Goal: Find specific page/section: Find specific page/section

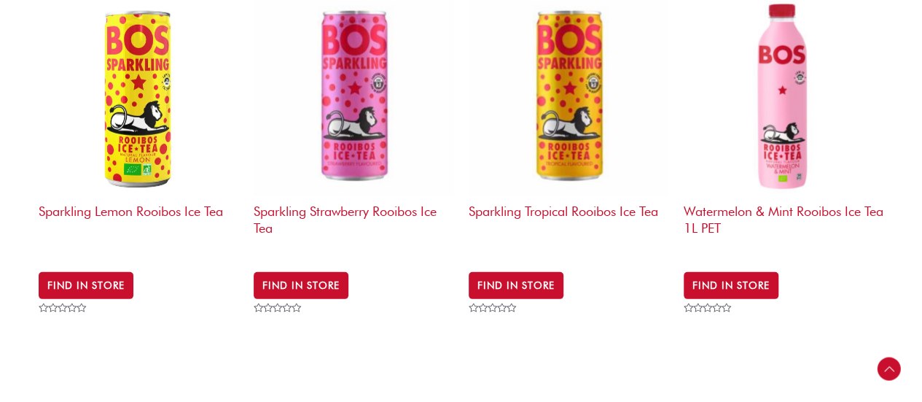
scroll to position [2393, 0]
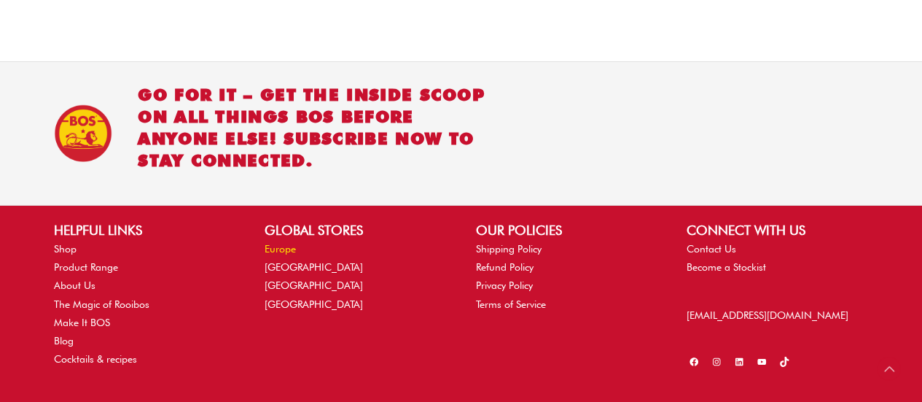
click at [279, 243] on link "Europe" at bounding box center [280, 249] width 31 height 12
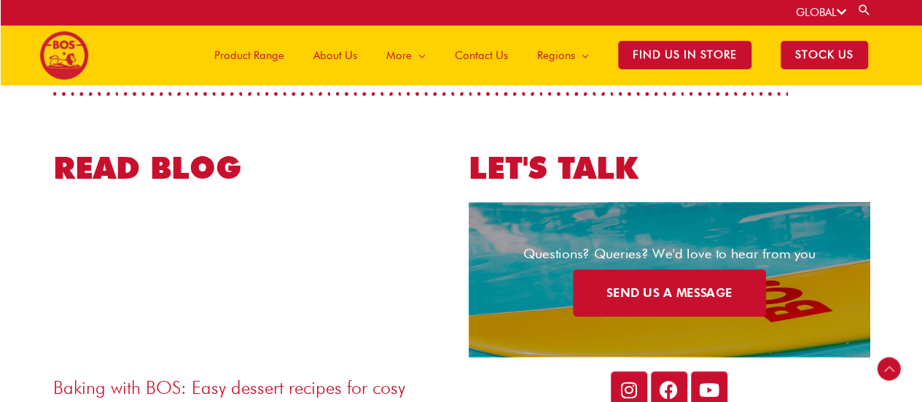
scroll to position [3061, 0]
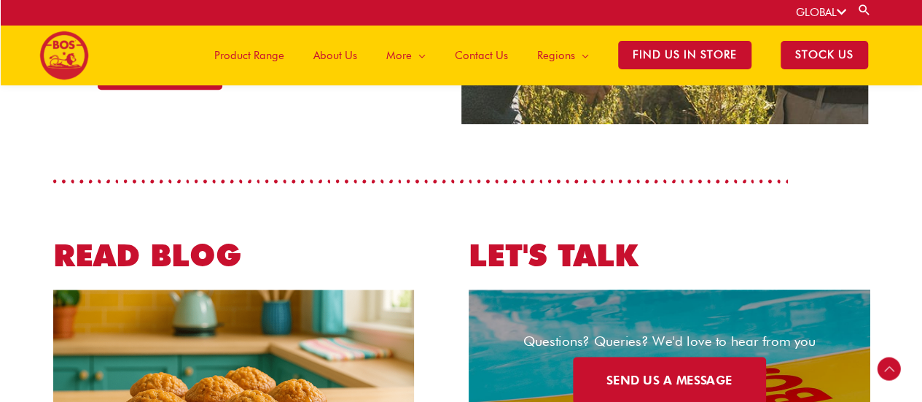
click at [610, 357] on link "SEND US A MESSAGE" at bounding box center [668, 380] width 193 height 47
